Goal: Transaction & Acquisition: Purchase product/service

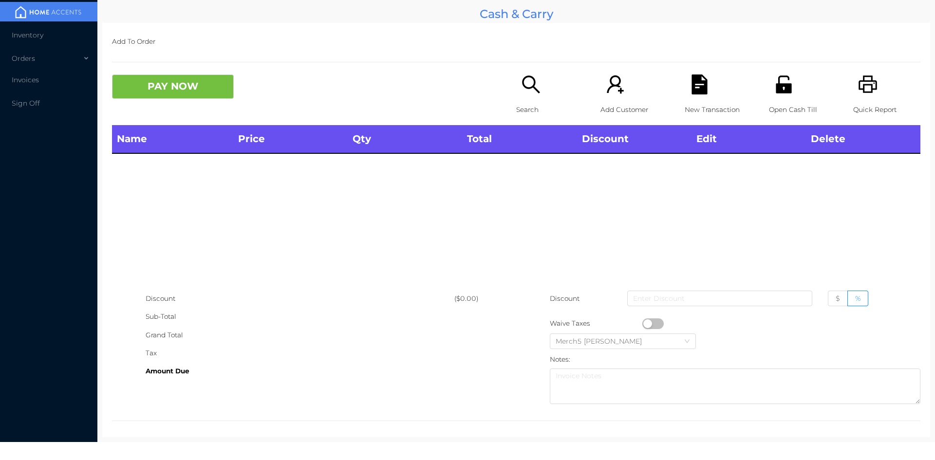
click at [516, 86] on div "Search" at bounding box center [549, 100] width 67 height 51
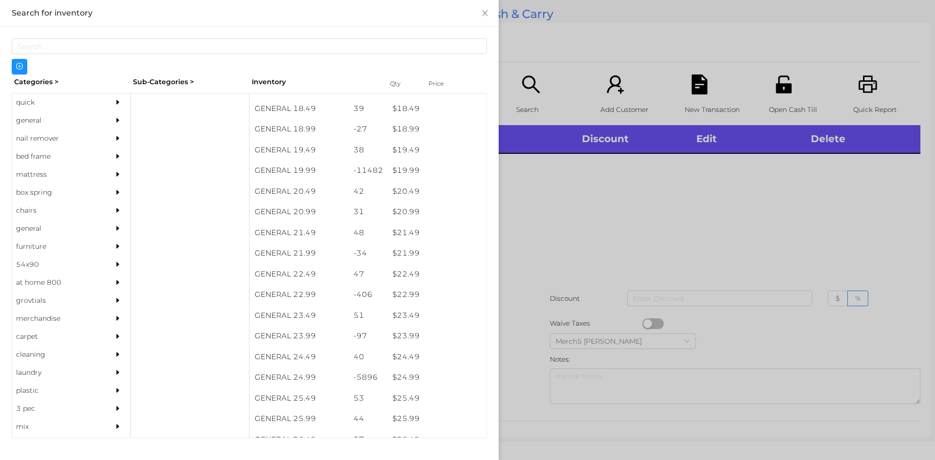
scroll to position [983, 0]
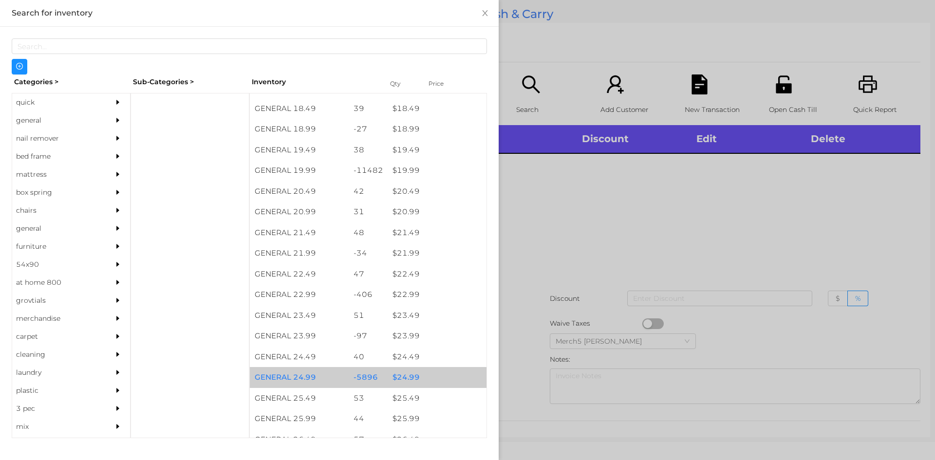
click at [406, 375] on div "$ 24.99" at bounding box center [437, 377] width 99 height 21
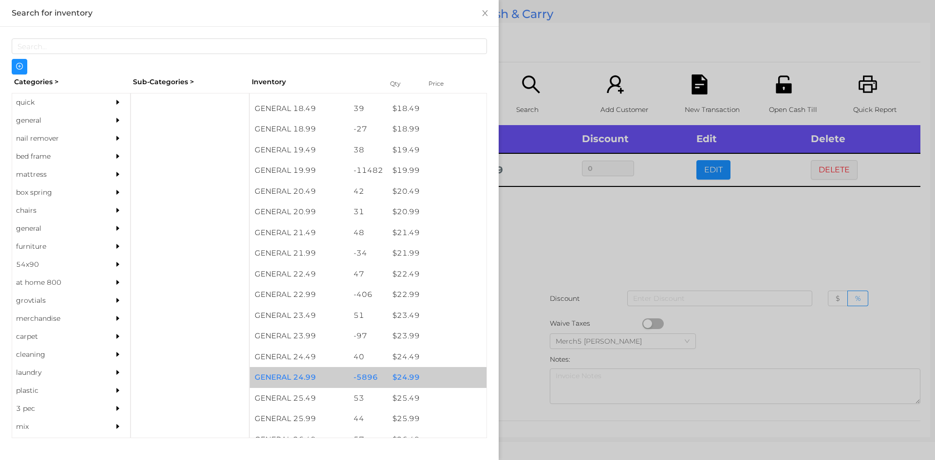
click at [409, 378] on div "$ 24.99" at bounding box center [437, 377] width 99 height 21
click at [400, 374] on div "$ 24.99" at bounding box center [437, 377] width 99 height 21
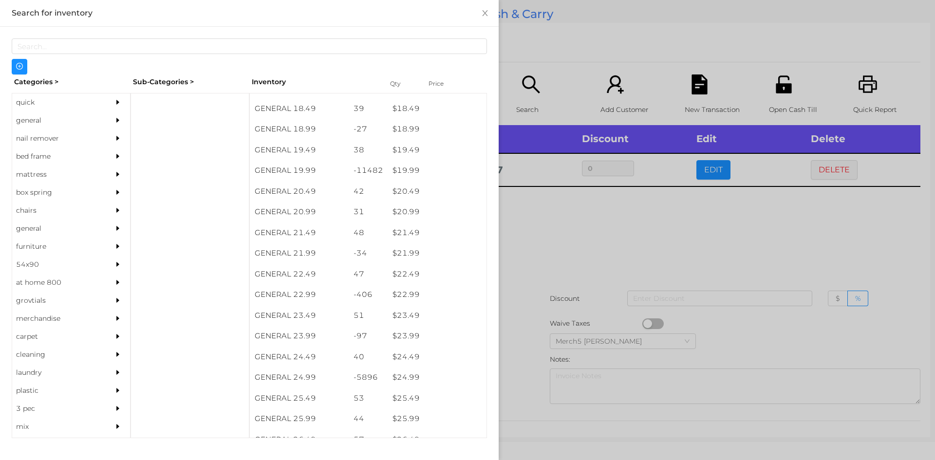
click at [561, 224] on div at bounding box center [467, 230] width 935 height 460
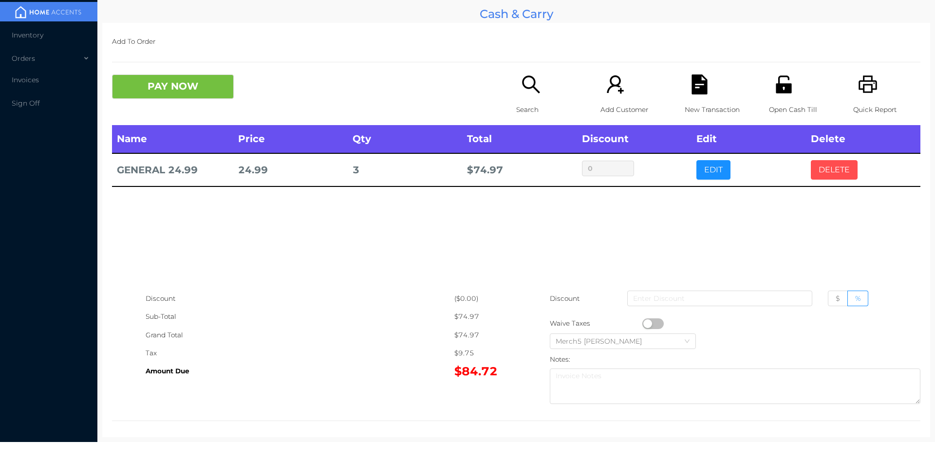
click at [822, 167] on button "DELETE" at bounding box center [834, 169] width 47 height 19
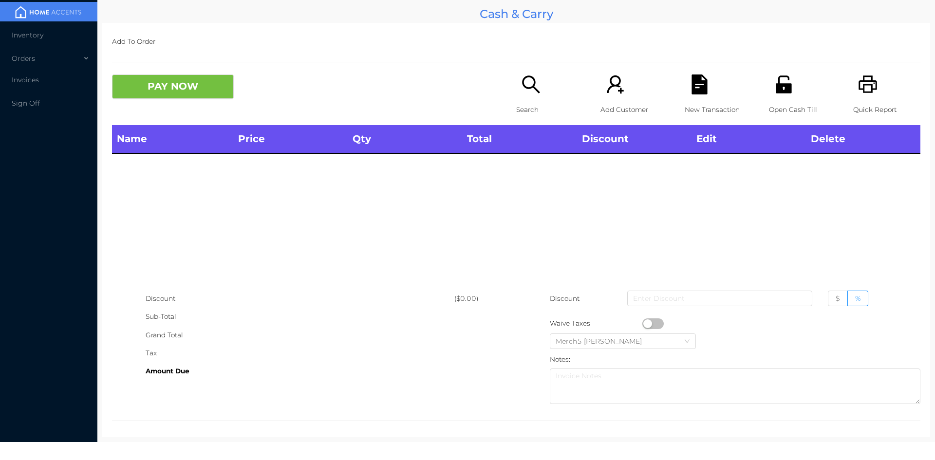
click at [527, 85] on icon "icon: search" at bounding box center [531, 85] width 20 height 20
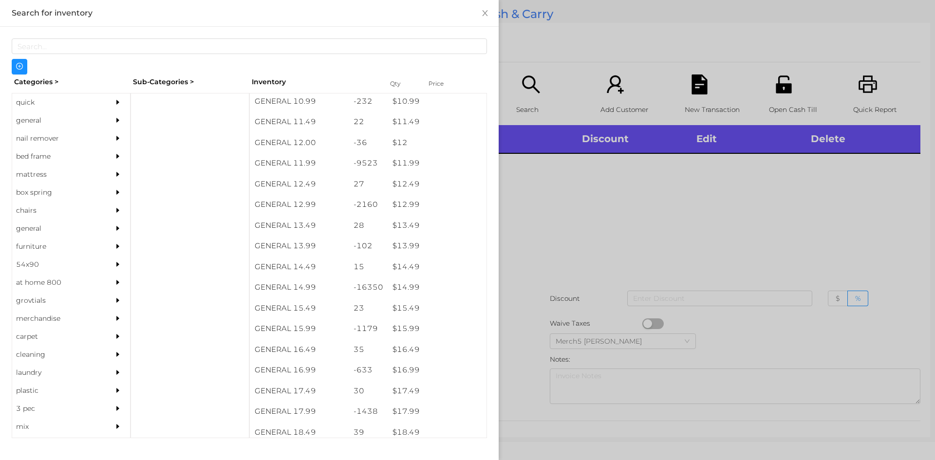
scroll to position [658, 0]
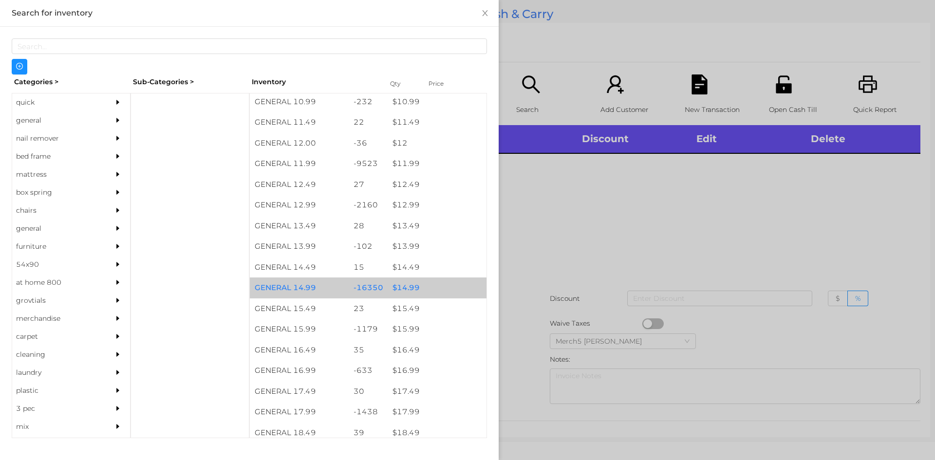
click at [404, 284] on div "$ 14.99" at bounding box center [437, 288] width 99 height 21
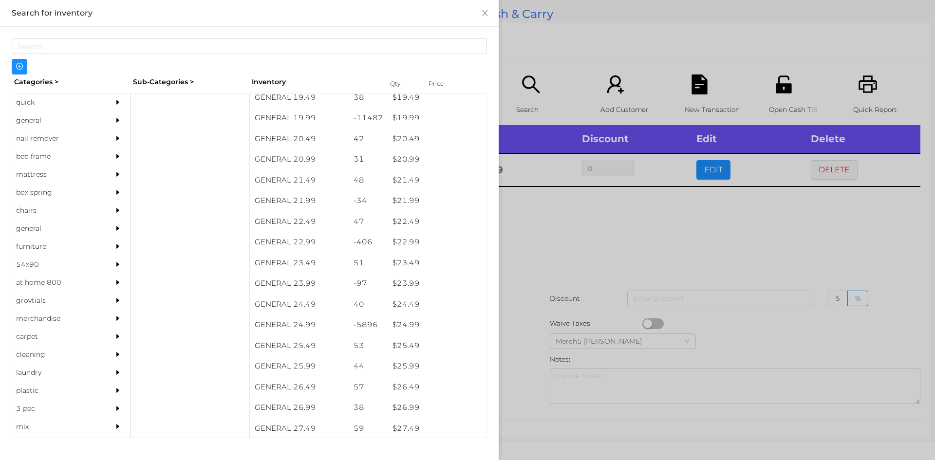
scroll to position [1036, 0]
click at [406, 325] on div "$ 24.99" at bounding box center [437, 324] width 99 height 21
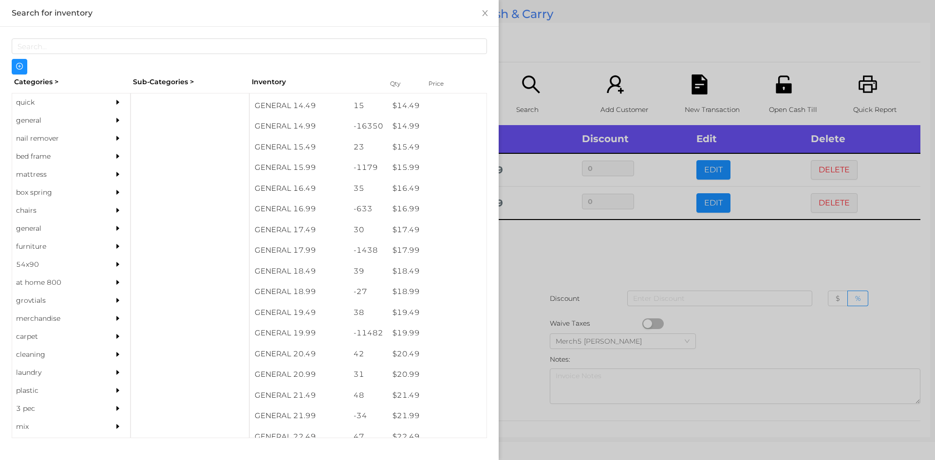
scroll to position [821, 0]
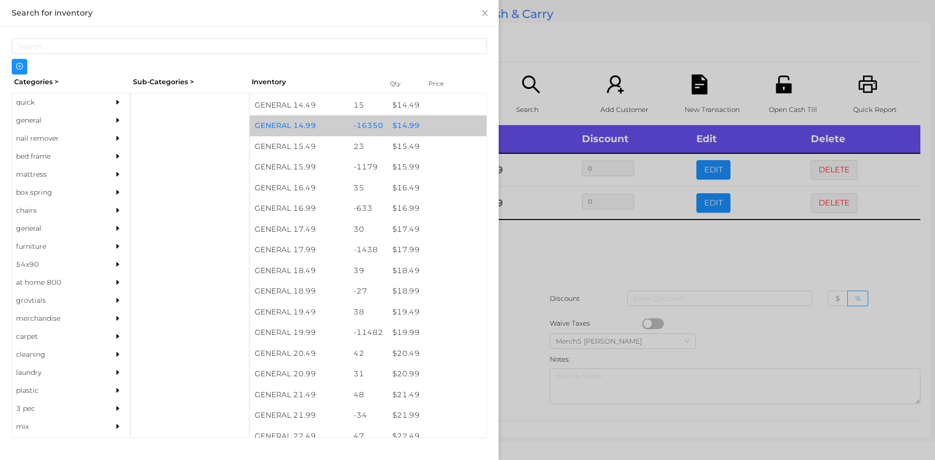
click at [407, 128] on div "$ 14.99" at bounding box center [437, 125] width 99 height 21
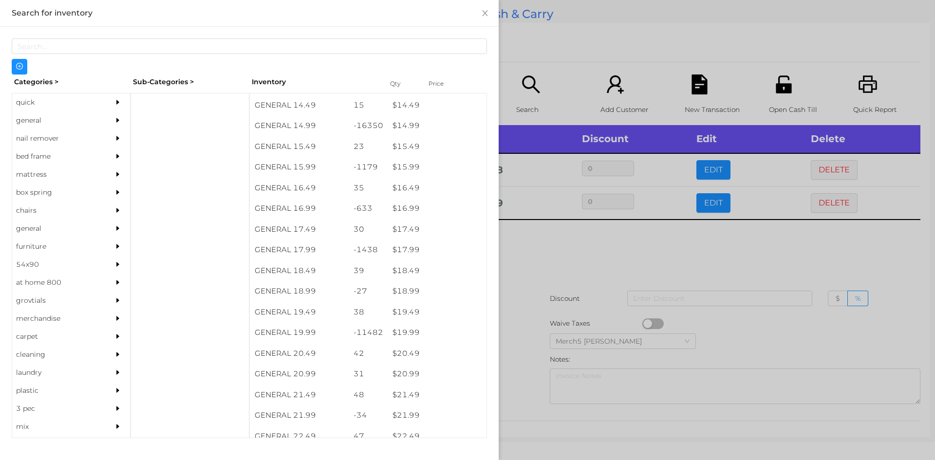
click at [538, 248] on div at bounding box center [467, 230] width 935 height 460
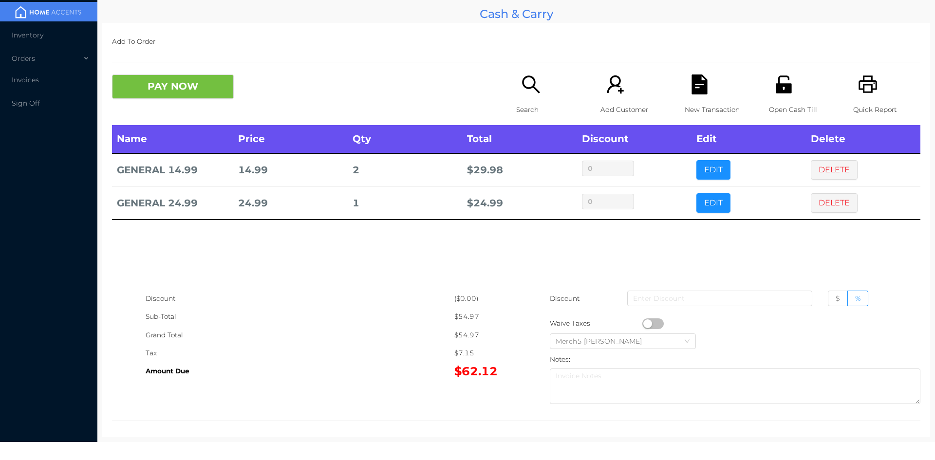
click at [221, 82] on button "PAY NOW" at bounding box center [173, 87] width 122 height 24
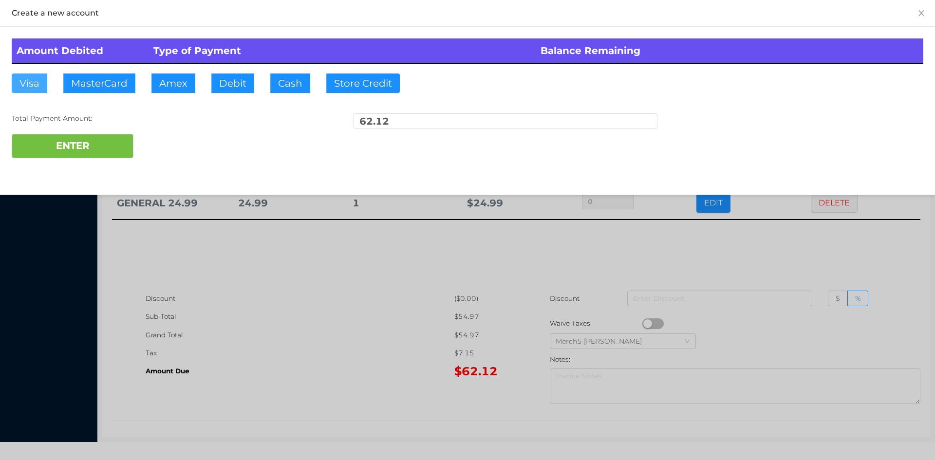
click at [29, 76] on button "Visa" at bounding box center [30, 83] width 36 height 19
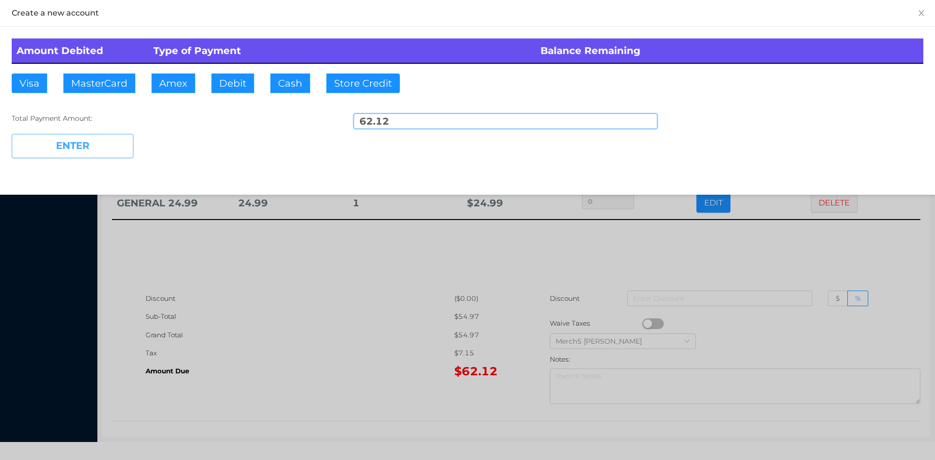
click at [62, 147] on button "ENTER" at bounding box center [73, 146] width 122 height 24
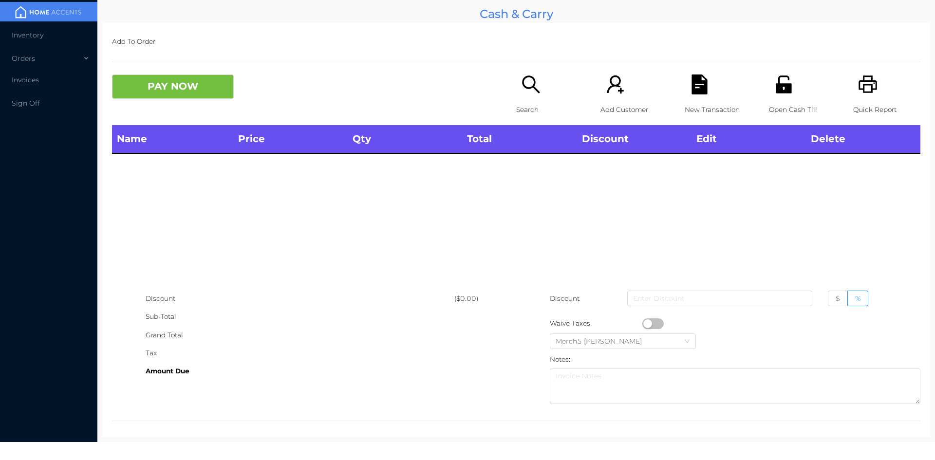
click at [524, 87] on icon "icon: search" at bounding box center [531, 85] width 20 height 20
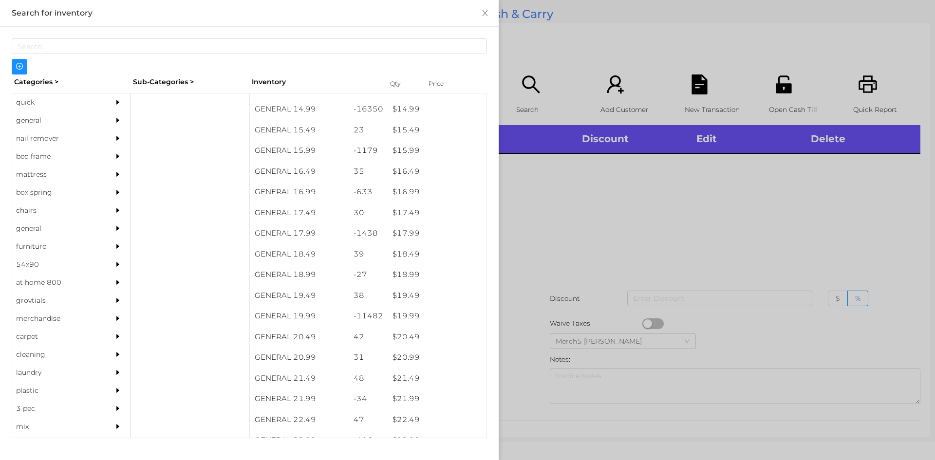
scroll to position [836, 0]
click at [404, 319] on div "$ 19.99" at bounding box center [437, 317] width 99 height 21
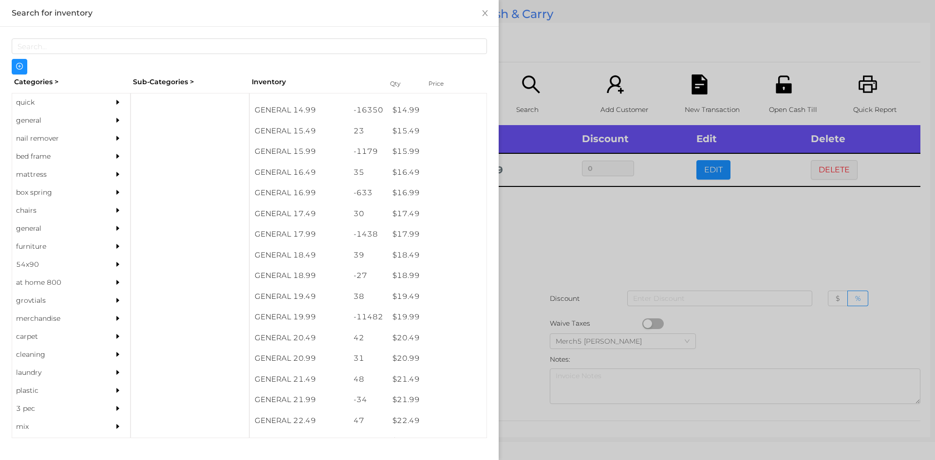
click at [564, 238] on div at bounding box center [467, 230] width 935 height 460
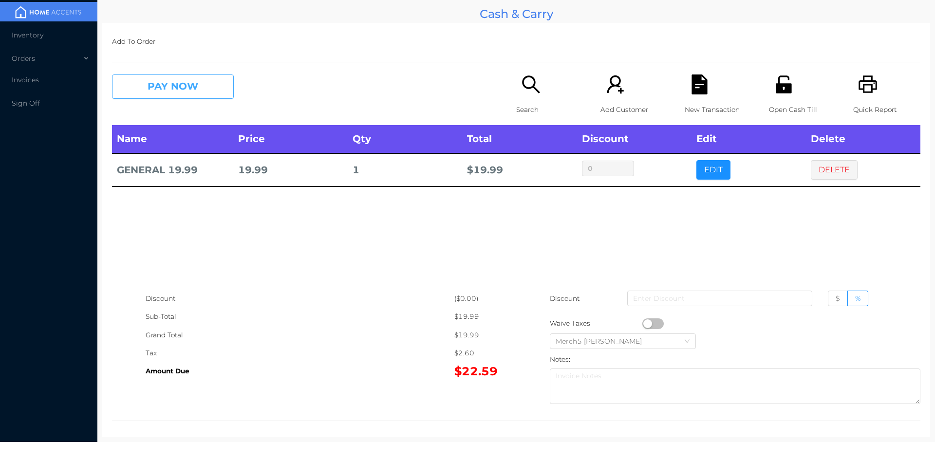
click at [194, 84] on button "PAY NOW" at bounding box center [173, 87] width 122 height 24
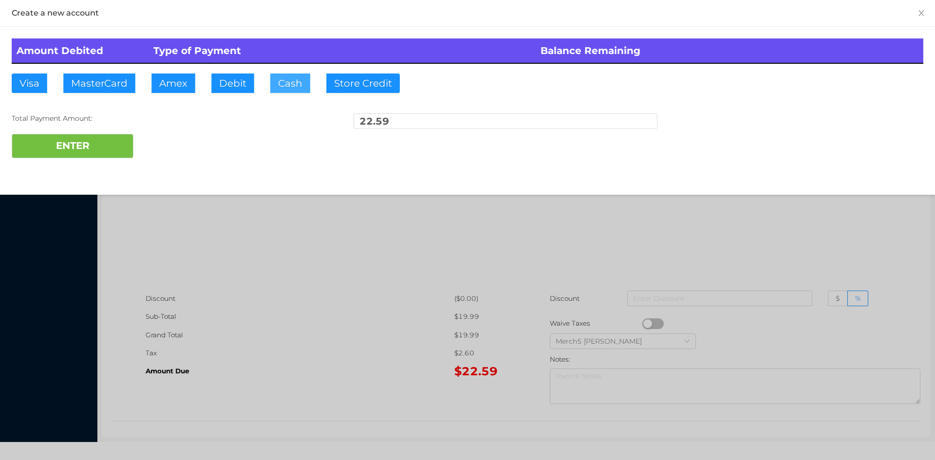
click at [284, 76] on button "Cash" at bounding box center [290, 83] width 40 height 19
type input "25"
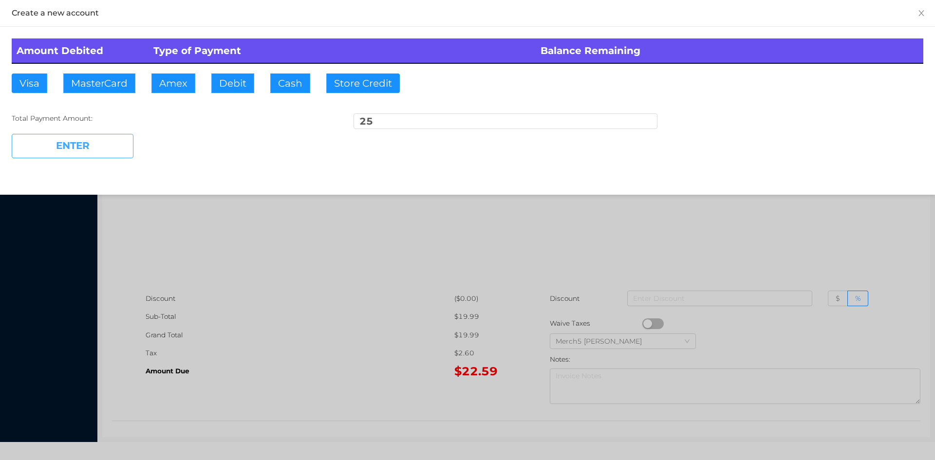
click at [104, 136] on button "ENTER" at bounding box center [73, 146] width 122 height 24
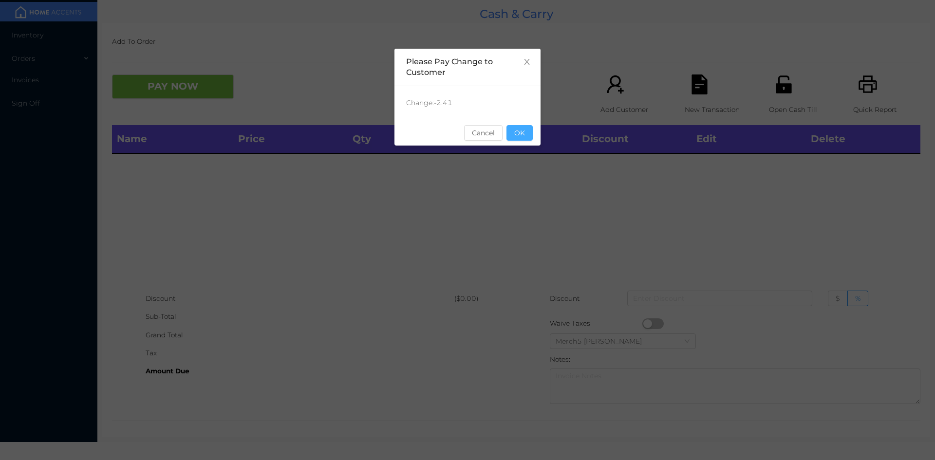
click at [522, 135] on button "OK" at bounding box center [519, 133] width 26 height 16
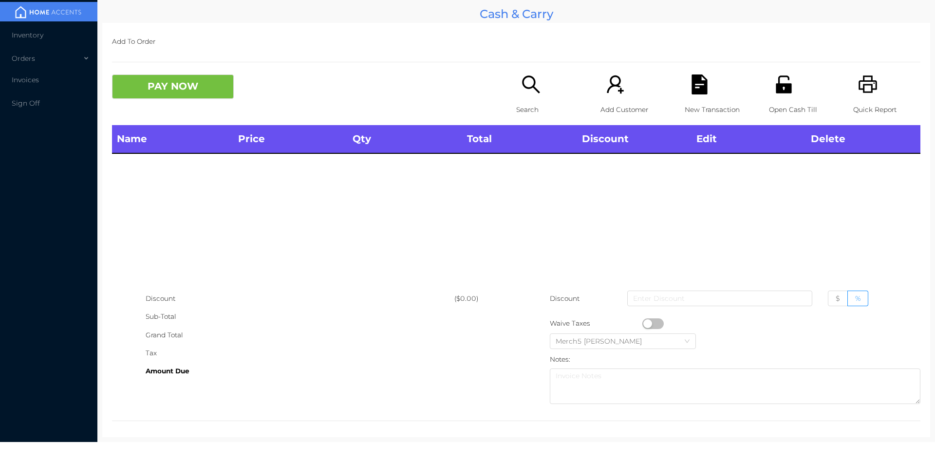
click at [522, 79] on icon "icon: search" at bounding box center [531, 84] width 18 height 18
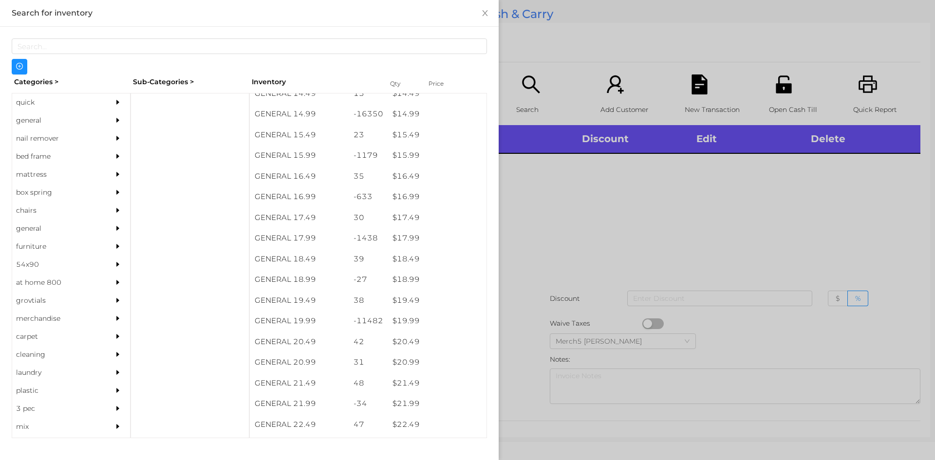
scroll to position [832, 0]
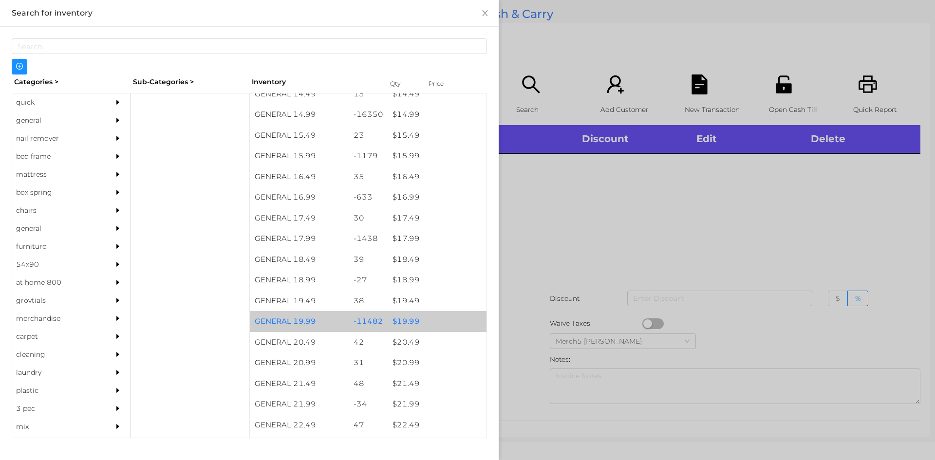
click at [402, 324] on div "$ 19.99" at bounding box center [437, 321] width 99 height 21
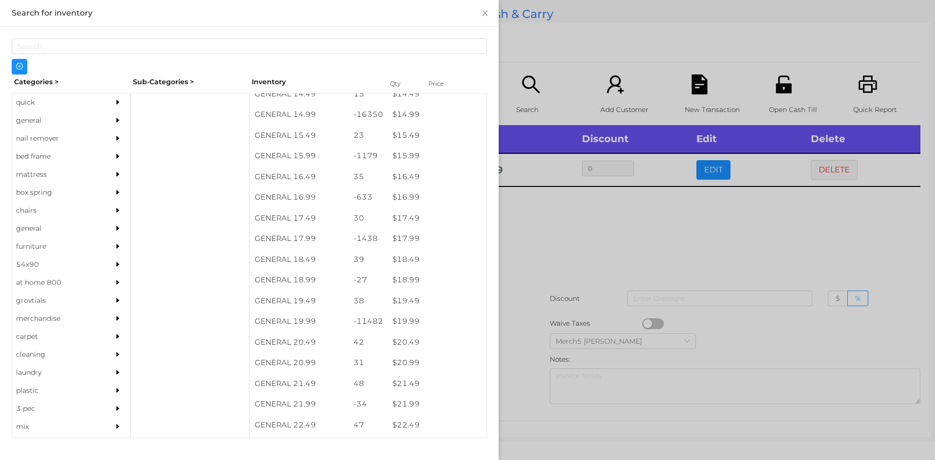
click at [539, 241] on div at bounding box center [467, 230] width 935 height 460
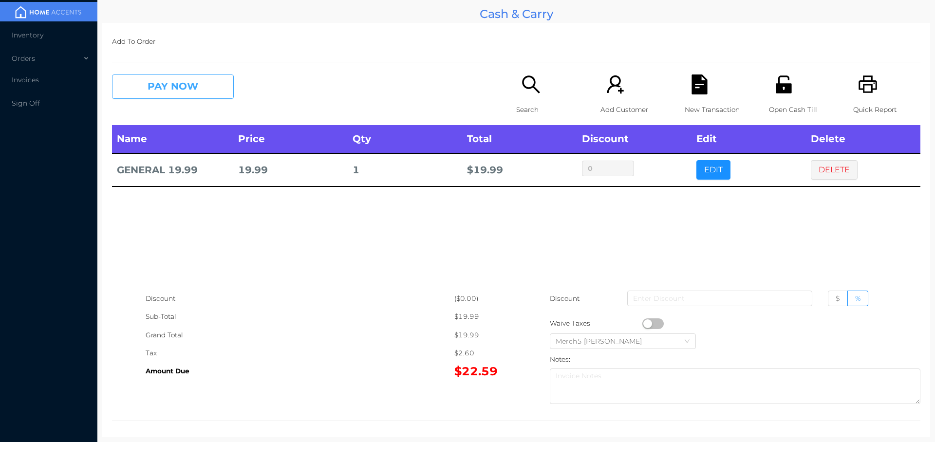
click at [217, 89] on button "PAY NOW" at bounding box center [173, 87] width 122 height 24
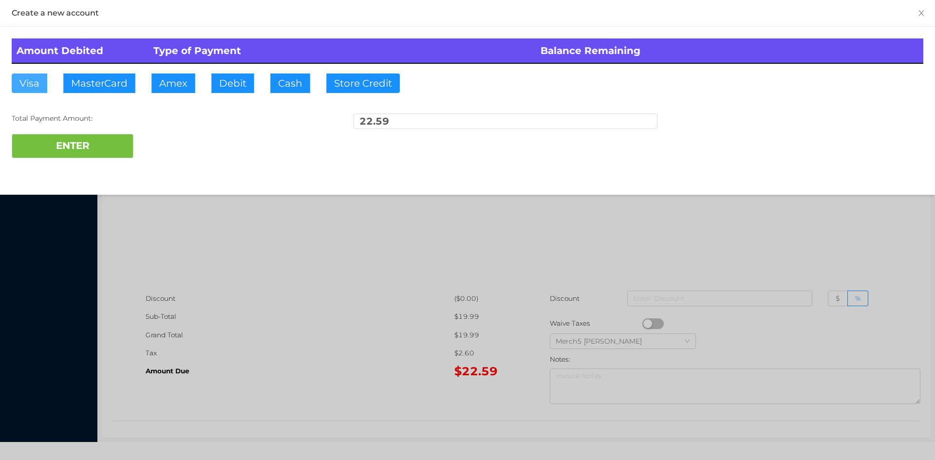
click at [24, 76] on button "Visa" at bounding box center [30, 83] width 36 height 19
click at [47, 139] on button "ENTER" at bounding box center [73, 146] width 122 height 24
